Goal: Task Accomplishment & Management: Manage account settings

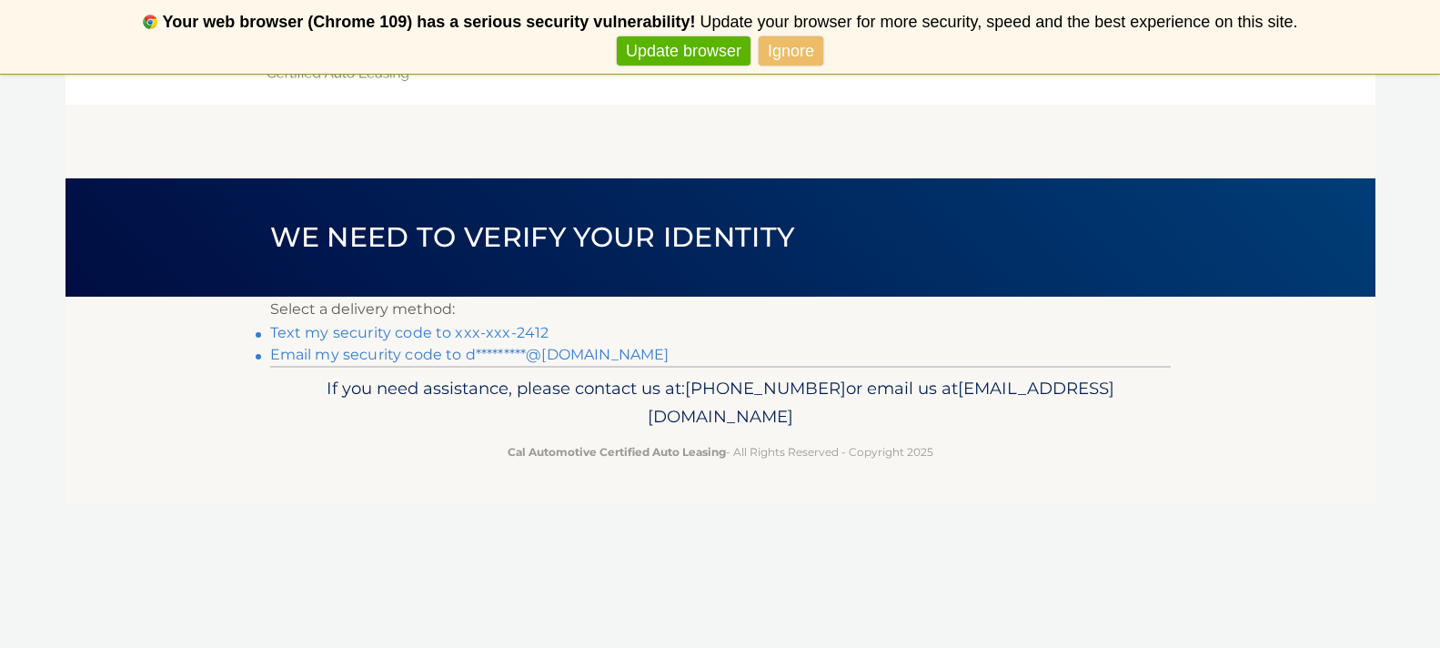
click at [421, 354] on link "Email my security code to d*********@yahoo.com" at bounding box center [469, 354] width 399 height 17
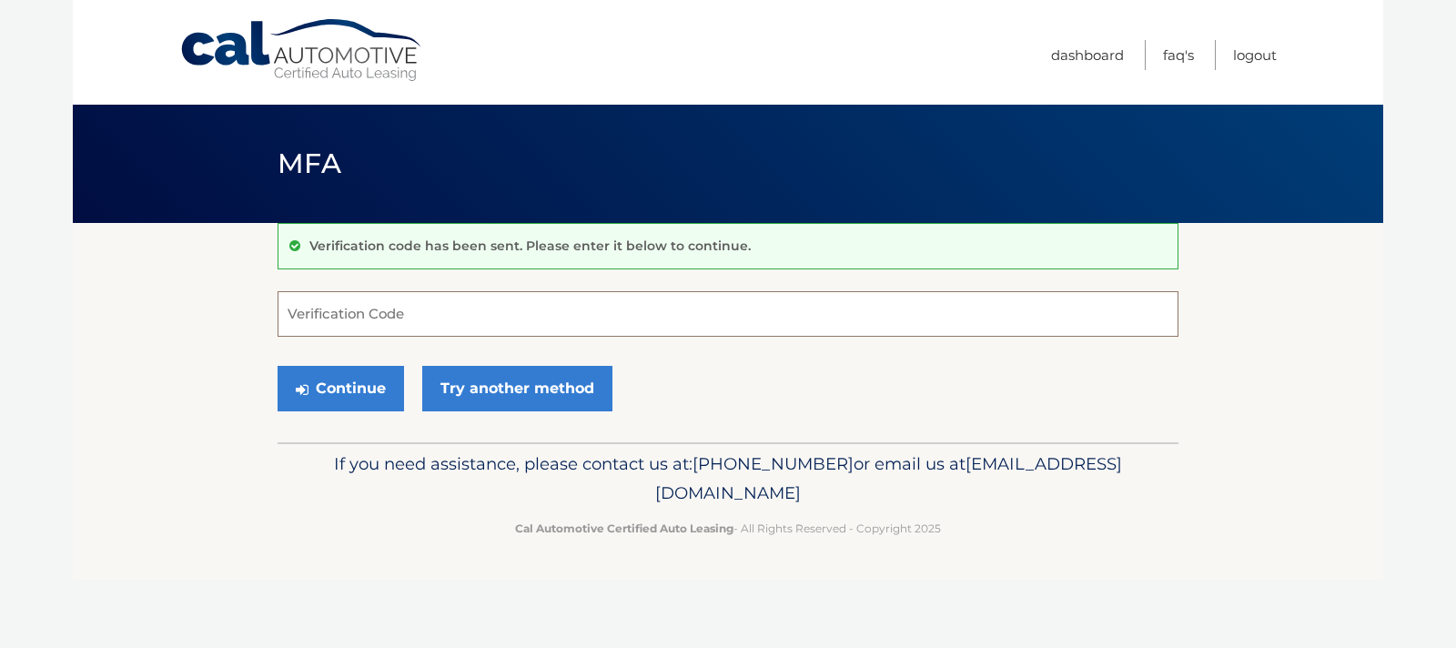
paste input "853958"
click at [369, 377] on button "Continue" at bounding box center [341, 388] width 126 height 45
click at [382, 306] on input "853958" at bounding box center [728, 313] width 901 height 45
click at [367, 382] on button "Continue" at bounding box center [341, 388] width 126 height 45
click at [442, 304] on label "Verification Code" at bounding box center [728, 298] width 901 height 15
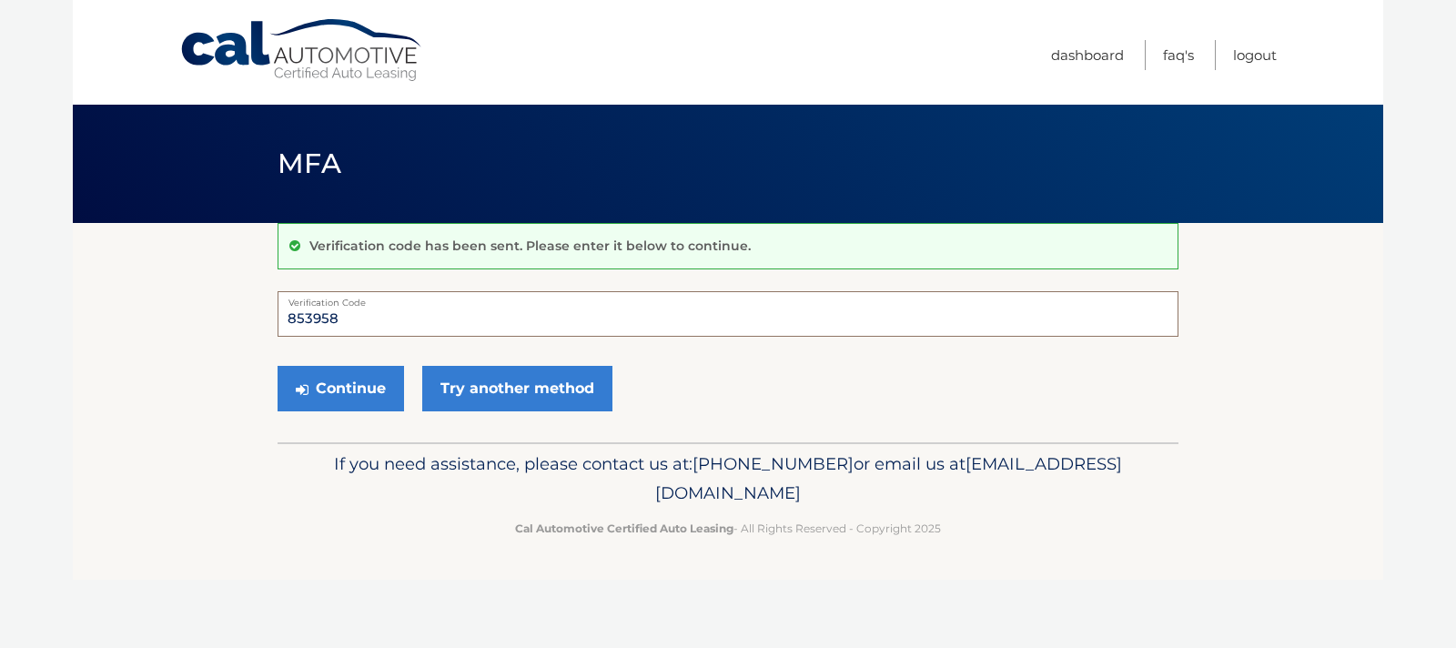
click at [442, 304] on input "853958" at bounding box center [728, 313] width 901 height 45
type input "8"
type input "853958"
click at [349, 388] on button "Continue" at bounding box center [341, 388] width 126 height 45
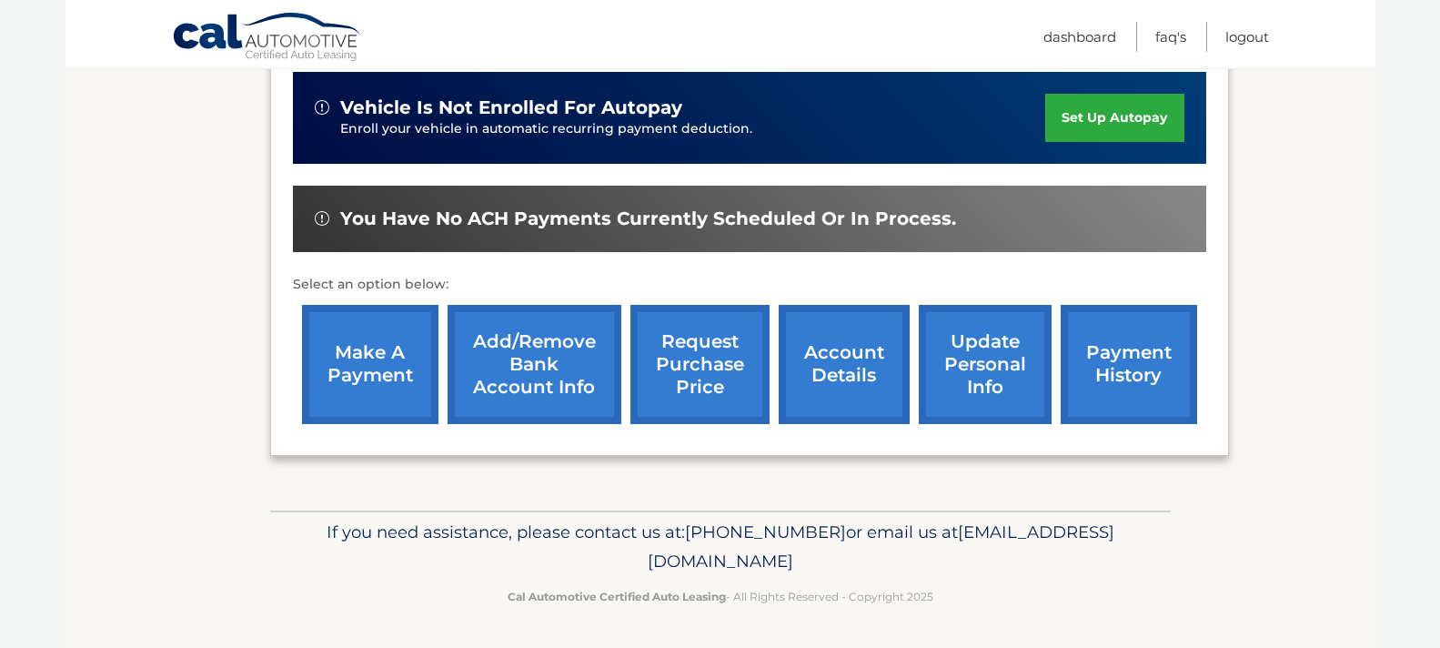
scroll to position [568, 0]
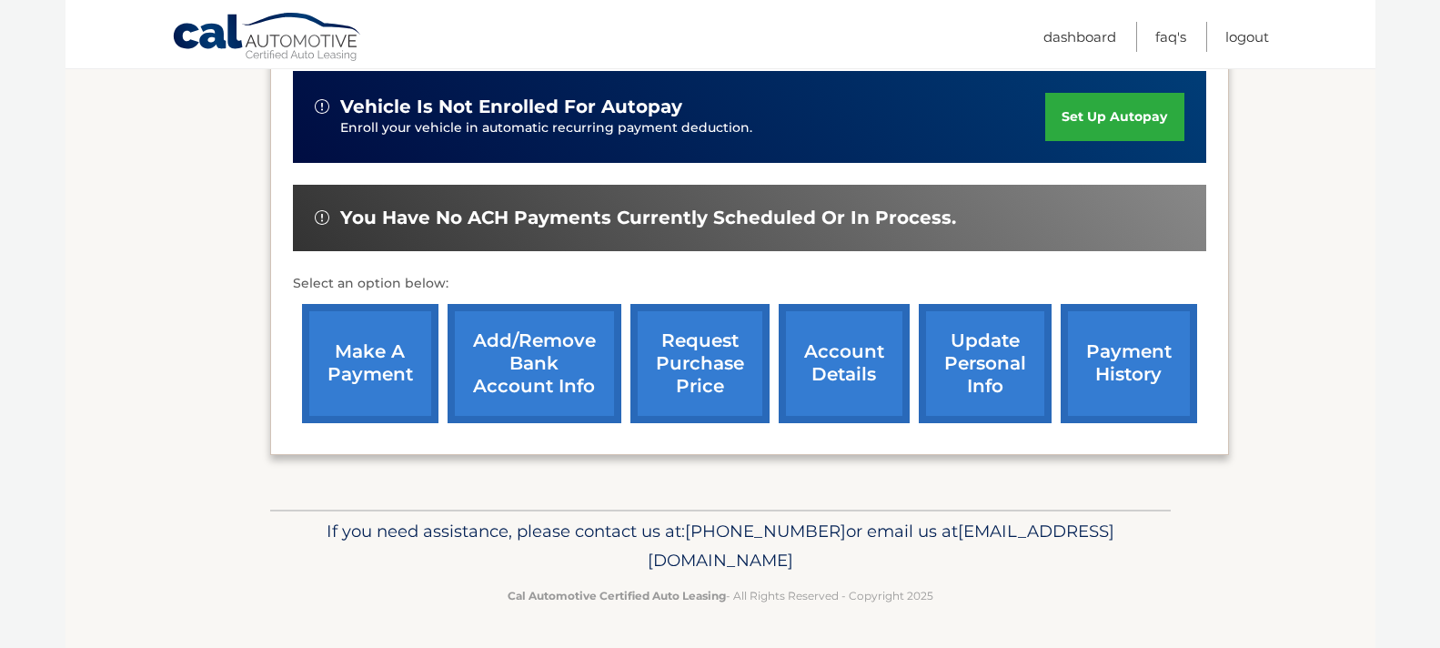
click at [392, 372] on link "make a payment" at bounding box center [370, 363] width 136 height 119
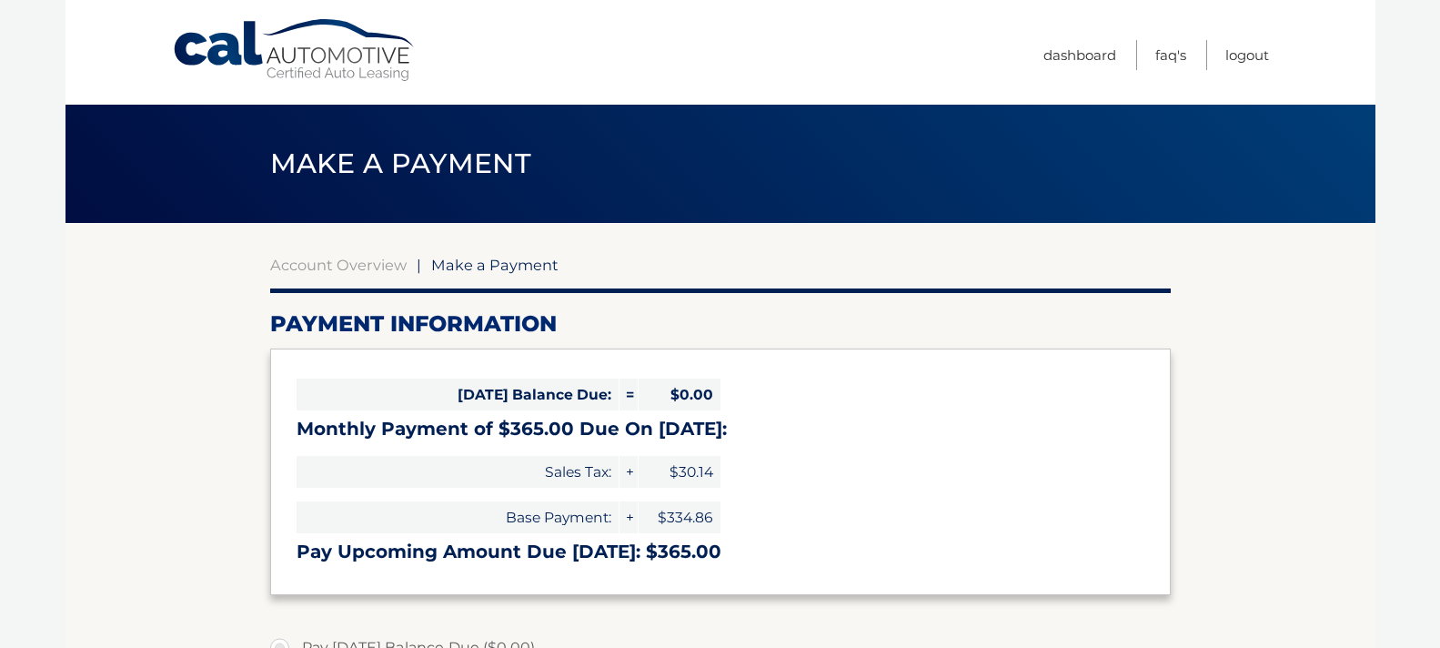
select select "YjIxNjdjZTUtZTE0OS00NWJiLTk5YjQtM2NkMjFiMjdkODdm"
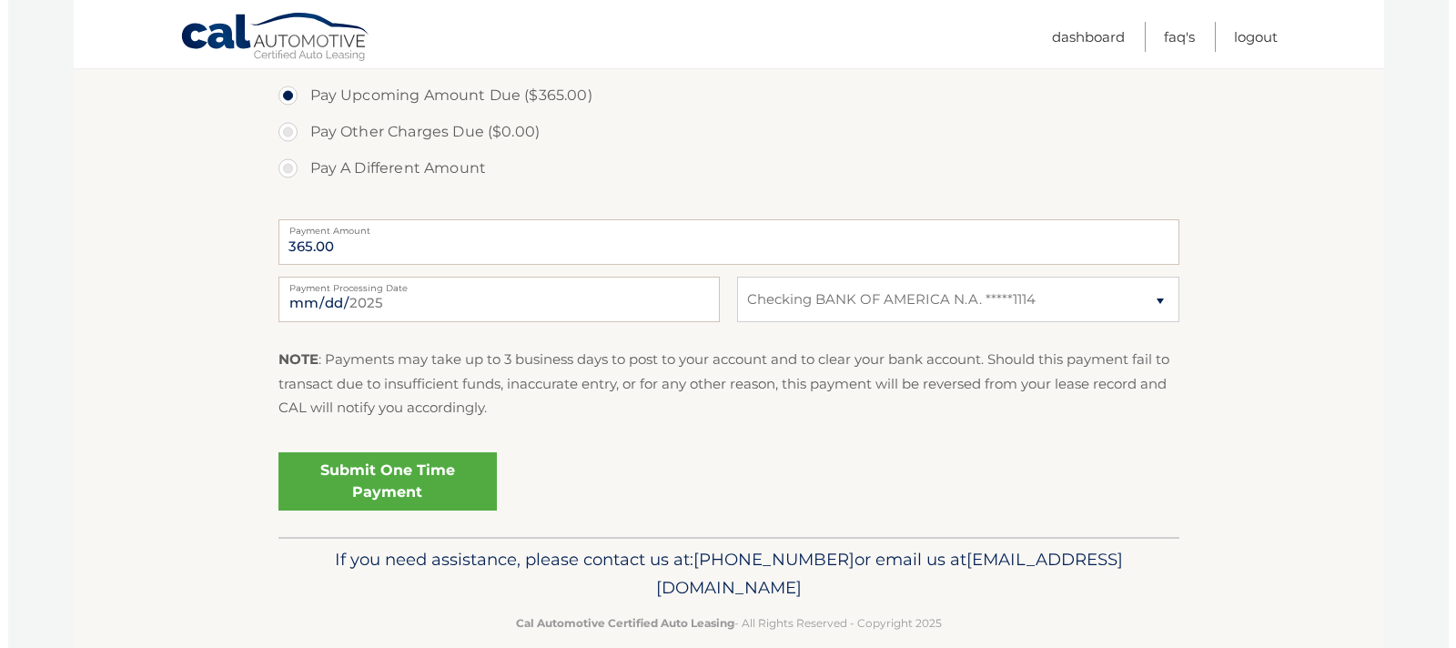
scroll to position [637, 0]
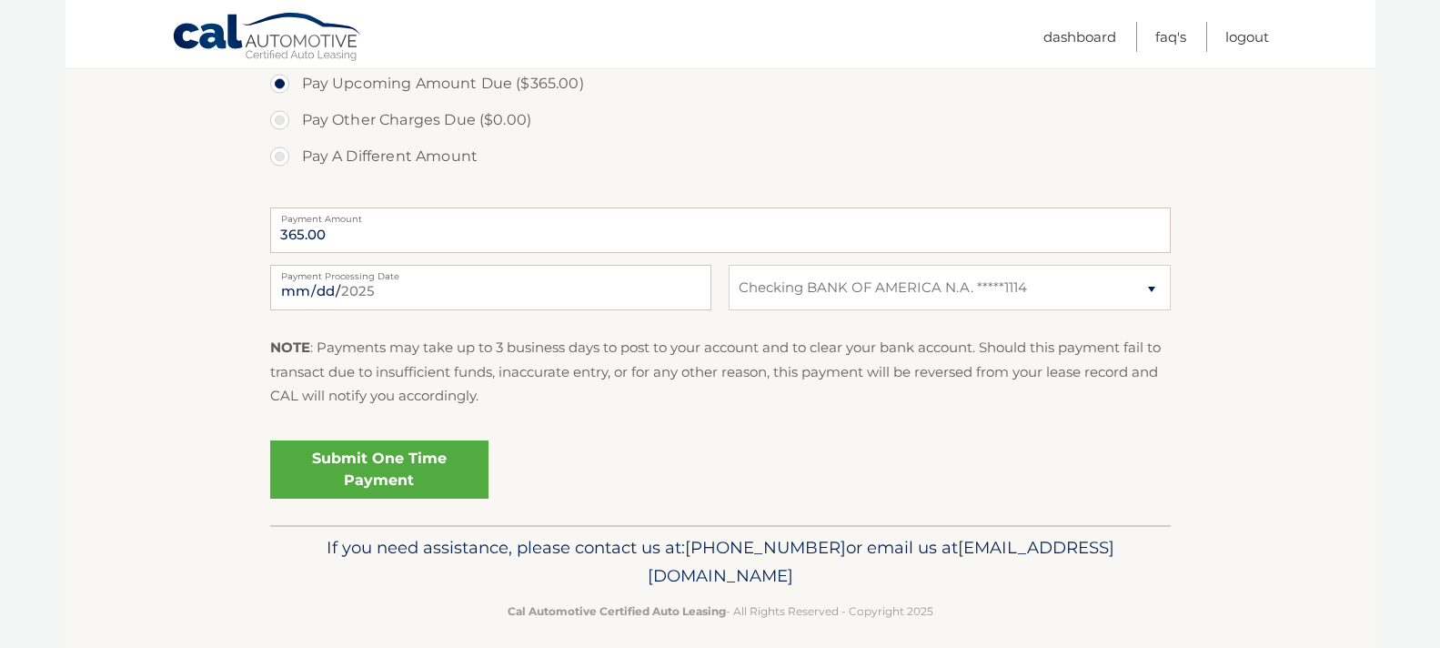
click at [388, 474] on link "Submit One Time Payment" at bounding box center [379, 469] width 218 height 58
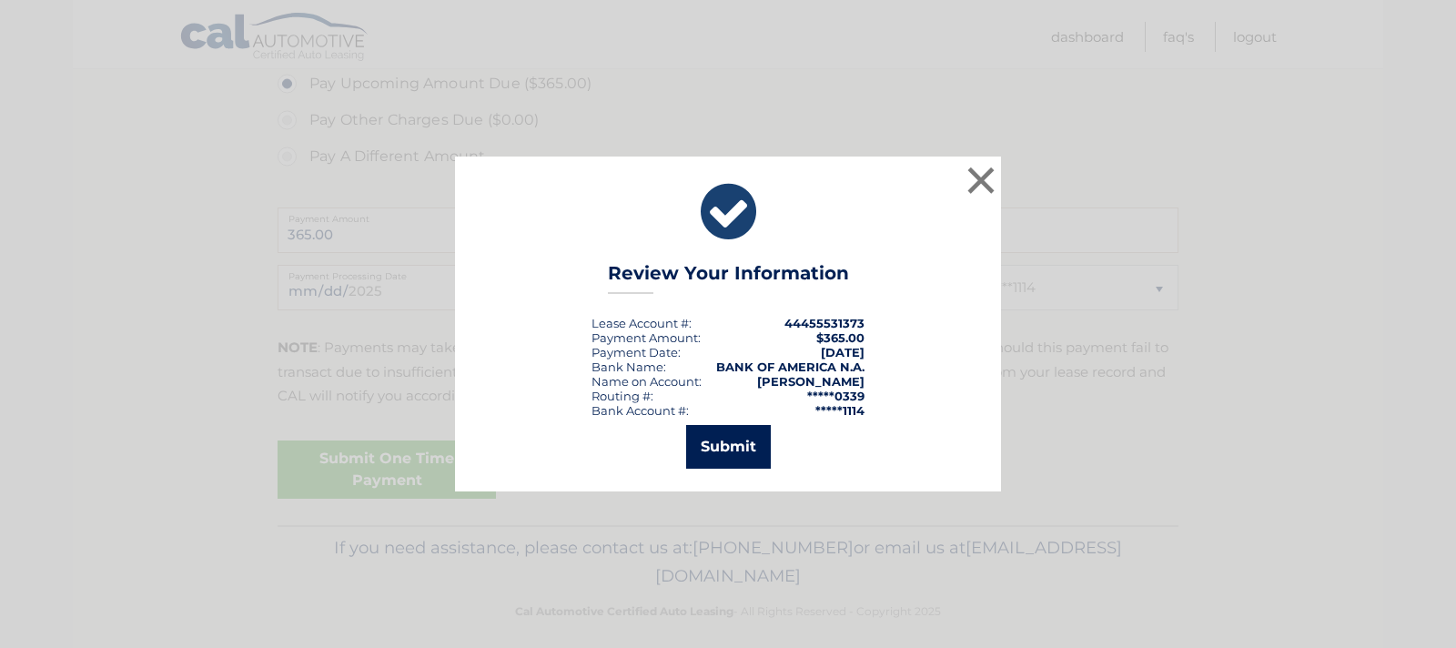
click at [728, 438] on button "Submit" at bounding box center [728, 447] width 85 height 44
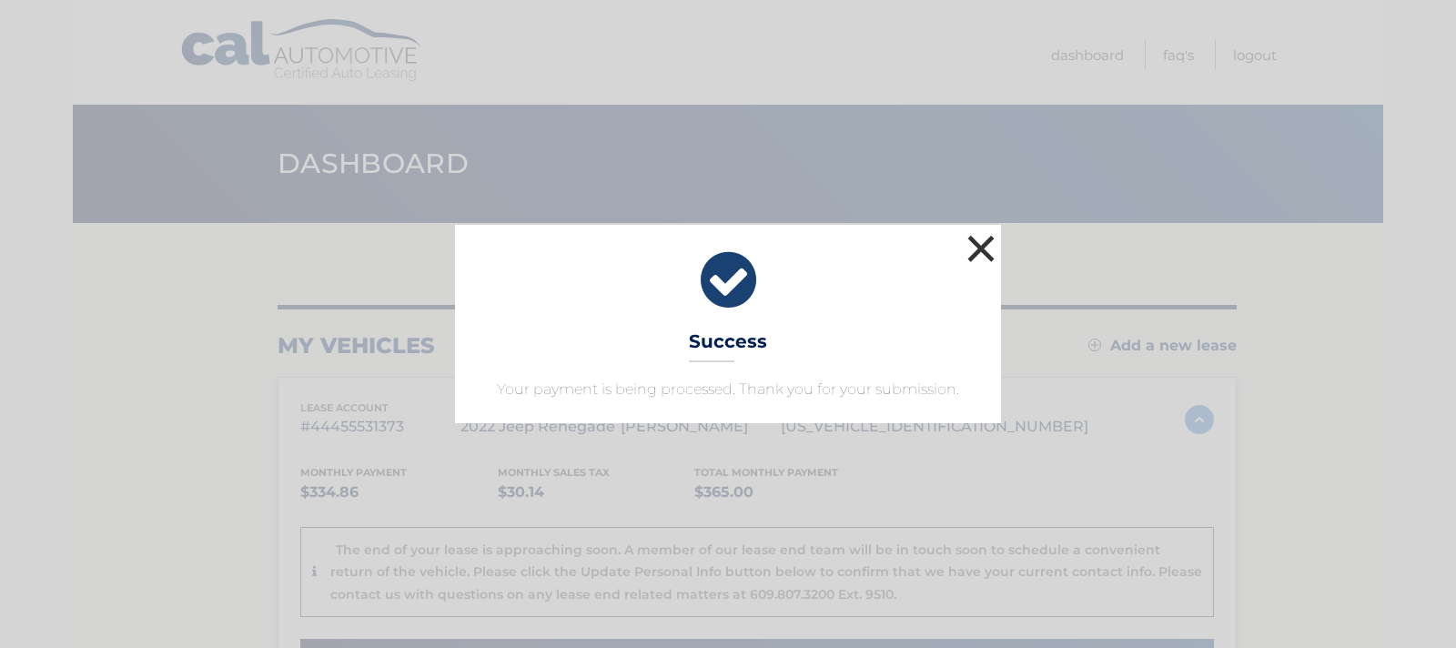
click at [983, 233] on button "×" at bounding box center [981, 248] width 36 height 36
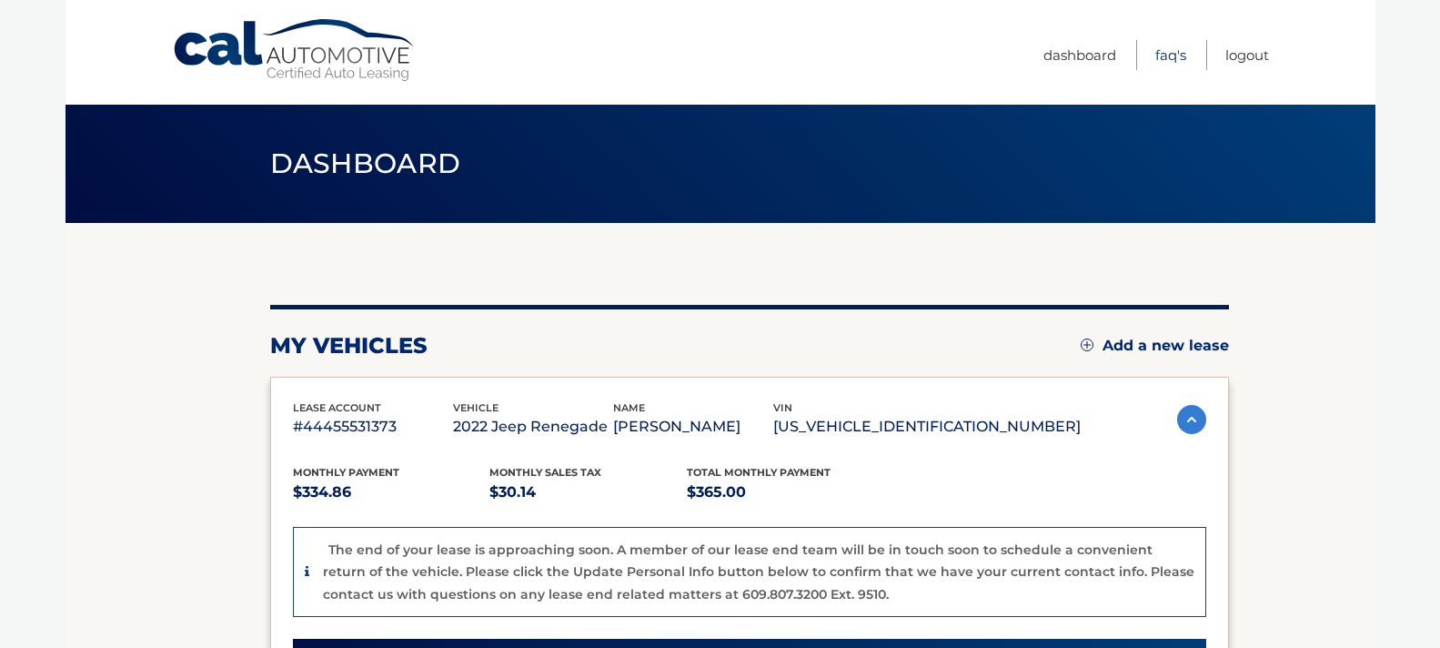
click at [1176, 51] on link "FAQ's" at bounding box center [1171, 55] width 31 height 30
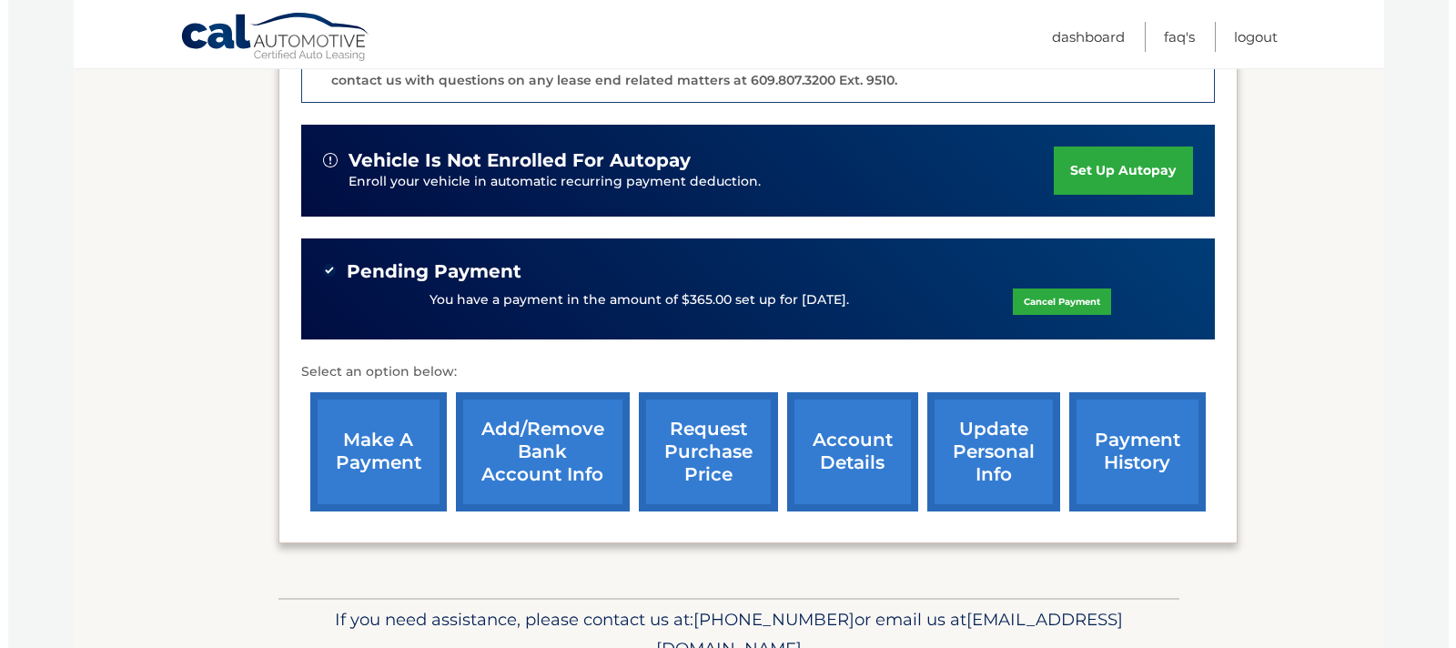
scroll to position [546, 0]
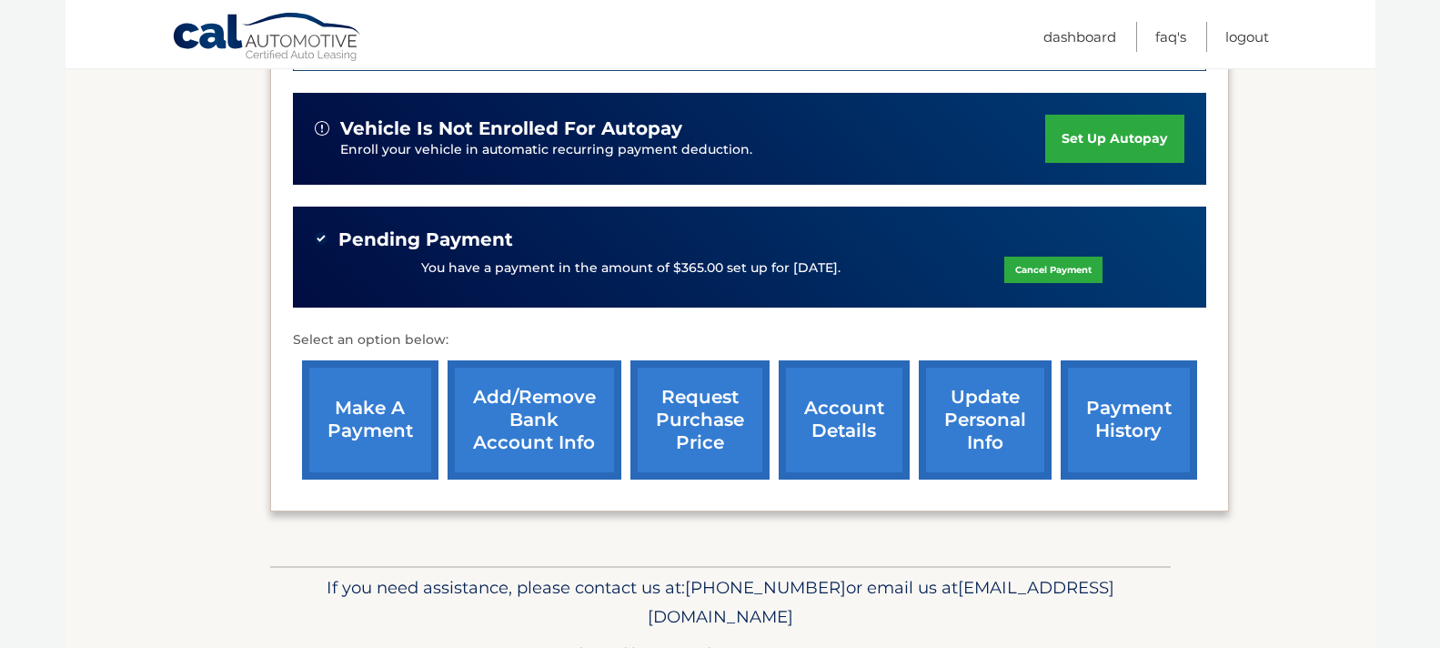
click at [705, 429] on link "request purchase price" at bounding box center [700, 419] width 139 height 119
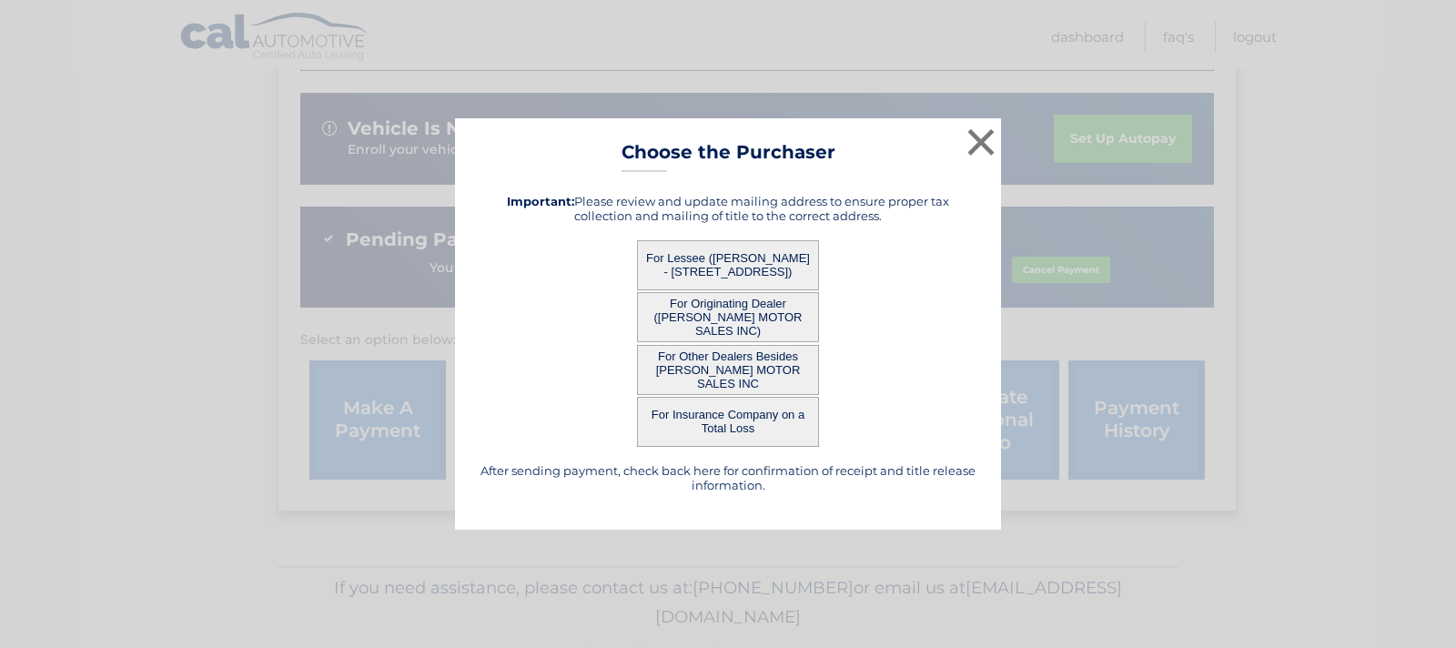
click at [743, 256] on button "For Lessee ([PERSON_NAME] - [STREET_ADDRESS])" at bounding box center [728, 265] width 182 height 50
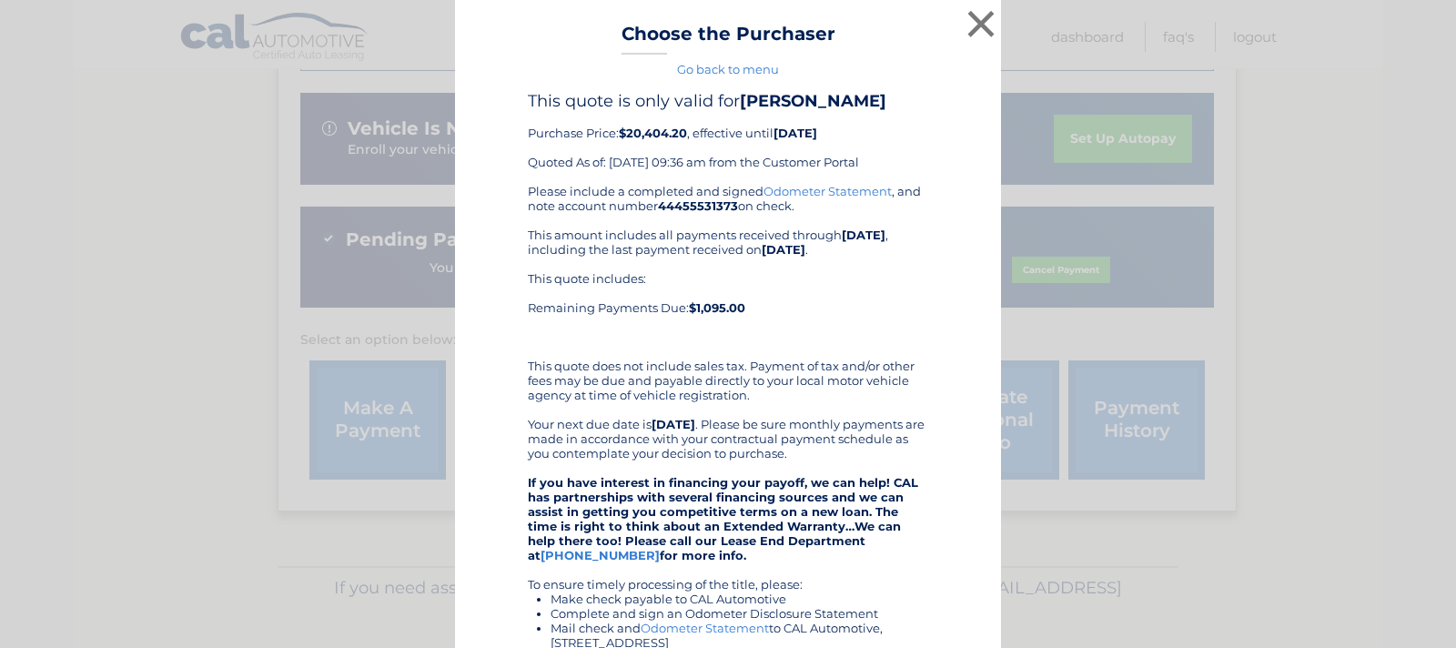
click at [757, 260] on div "Please include a completed and signed Odometer Statement , and note account num…" at bounding box center [728, 504] width 400 height 641
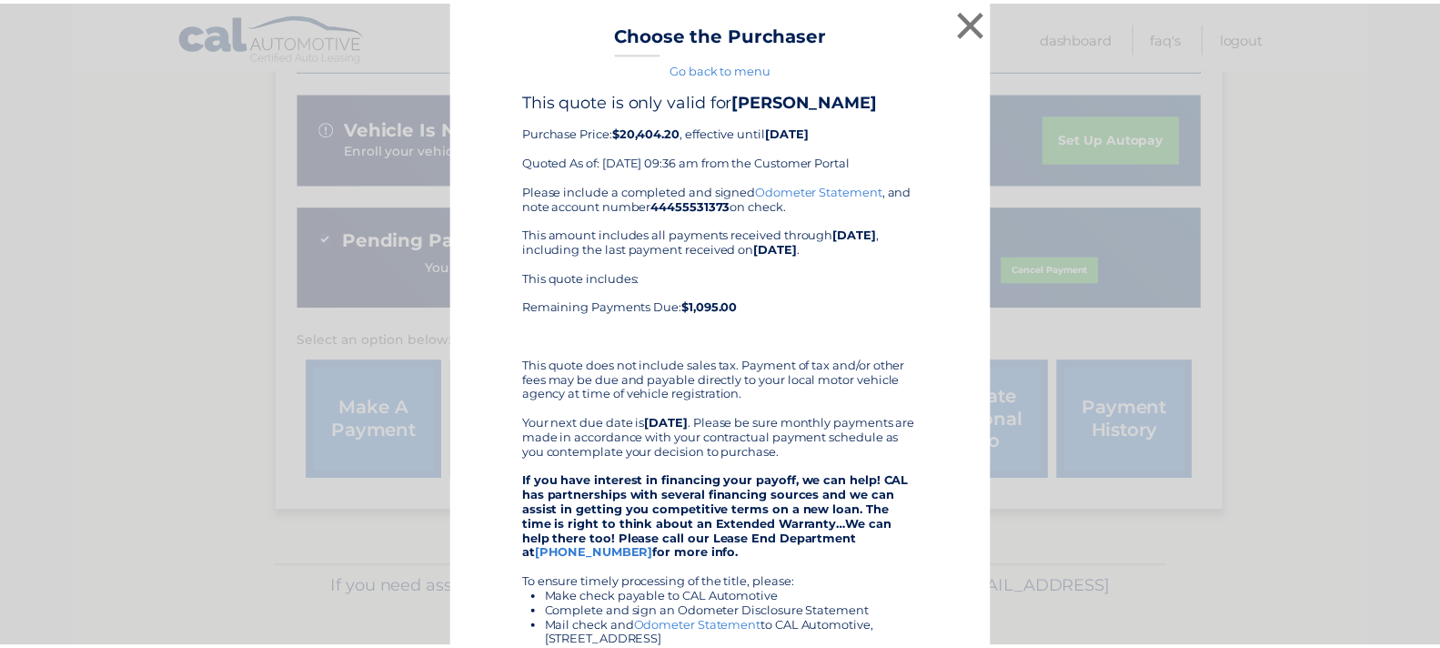
scroll to position [0, 0]
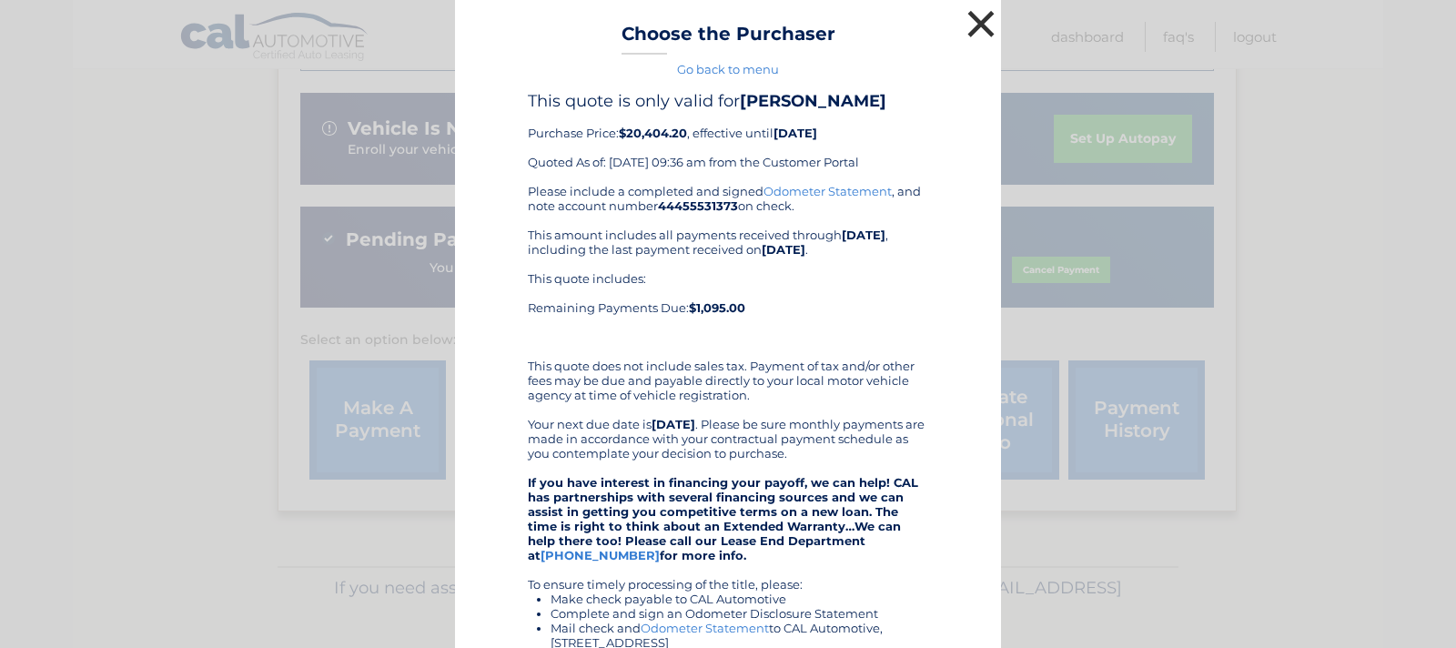
click at [964, 19] on button "×" at bounding box center [981, 23] width 36 height 36
